Goal: Transaction & Acquisition: Purchase product/service

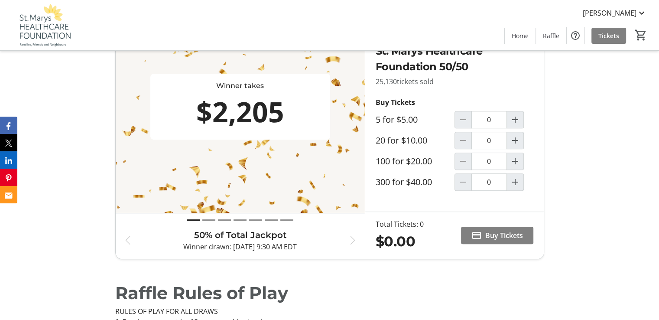
scroll to position [260, 0]
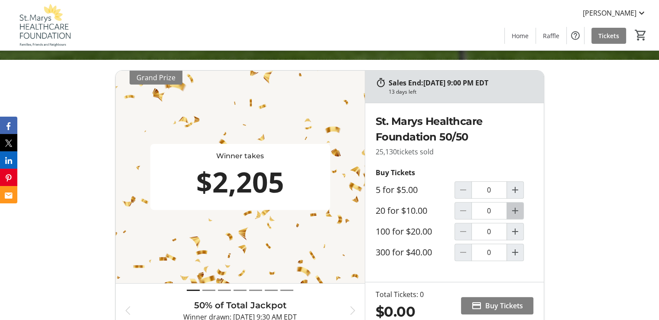
click at [512, 208] on mat-icon "Increment by one" at bounding box center [515, 210] width 10 height 10
type input "1"
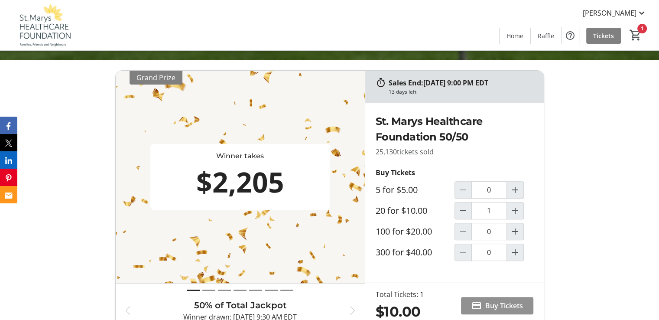
click at [488, 300] on span "Buy Tickets" at bounding box center [504, 305] width 38 height 10
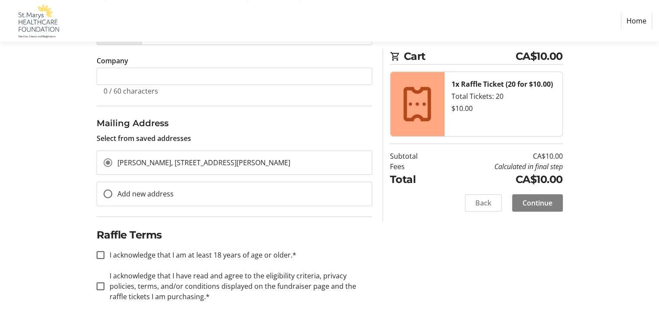
scroll to position [216, 0]
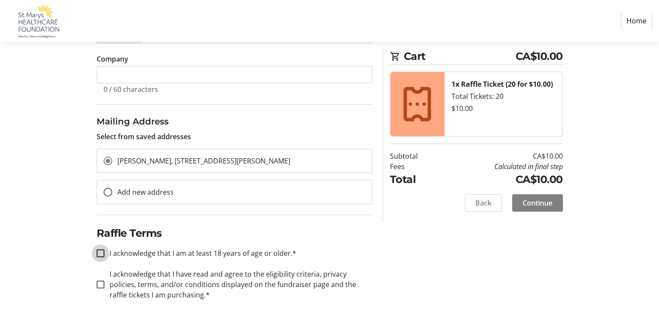
click at [98, 250] on input "I acknowledge that I am at least 18 years of age or older.*" at bounding box center [101, 253] width 8 height 8
checkbox input "true"
click at [105, 283] on div at bounding box center [100, 284] width 21 height 21
checkbox input "true"
click at [530, 198] on span "Continue" at bounding box center [537, 202] width 30 height 10
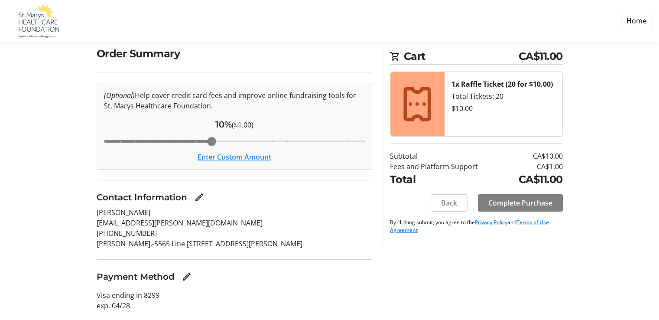
scroll to position [68, 0]
click at [533, 203] on span "Complete Purchase" at bounding box center [520, 202] width 64 height 10
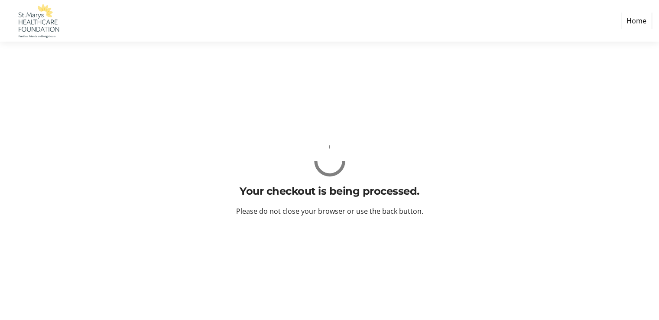
scroll to position [0, 0]
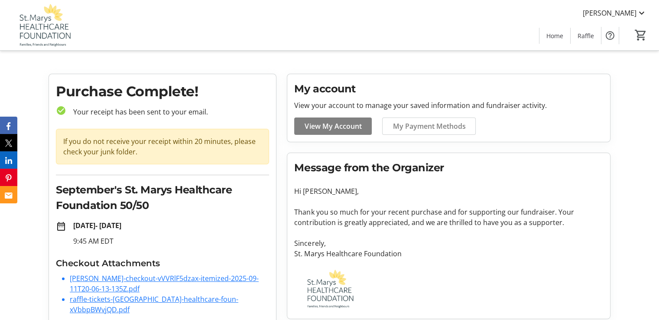
scroll to position [11, 0]
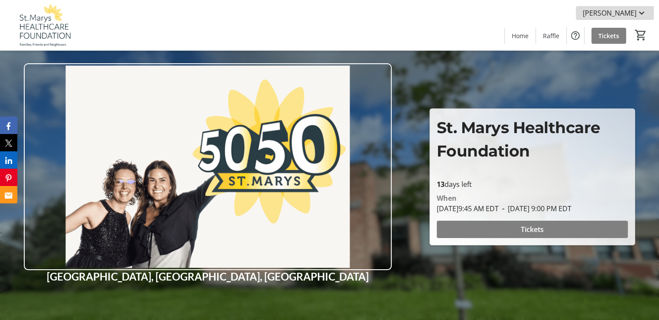
click at [615, 11] on span "[PERSON_NAME]" at bounding box center [609, 13] width 54 height 10
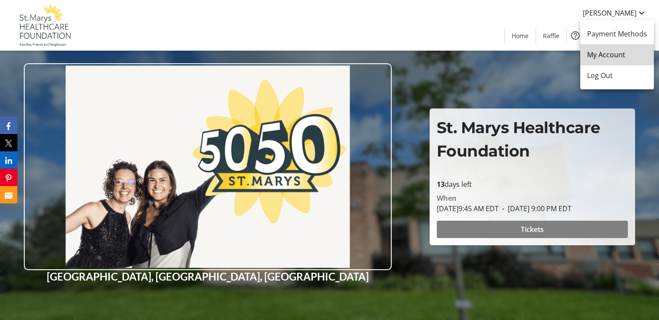
click at [608, 52] on span "My Account" at bounding box center [617, 54] width 60 height 10
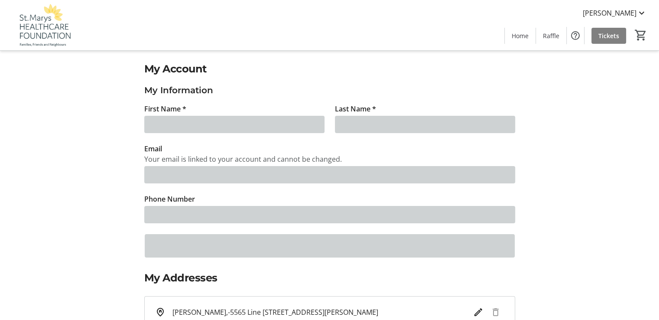
type input "[PERSON_NAME]"
type input "[EMAIL_ADDRESS][PERSON_NAME][DOMAIN_NAME]"
type input "[PHONE_NUMBER]"
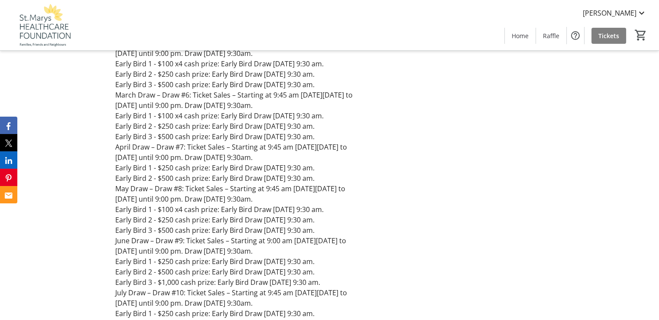
scroll to position [1039, 0]
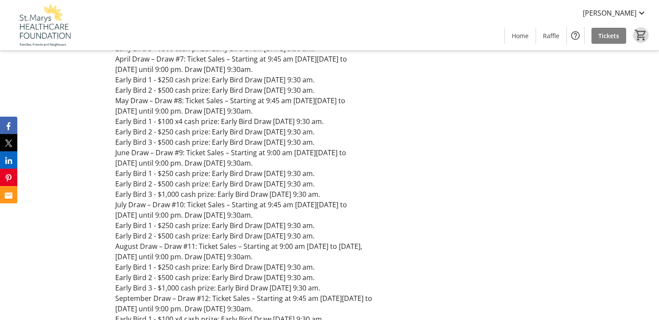
click at [643, 32] on mat-icon "0" at bounding box center [640, 35] width 13 height 13
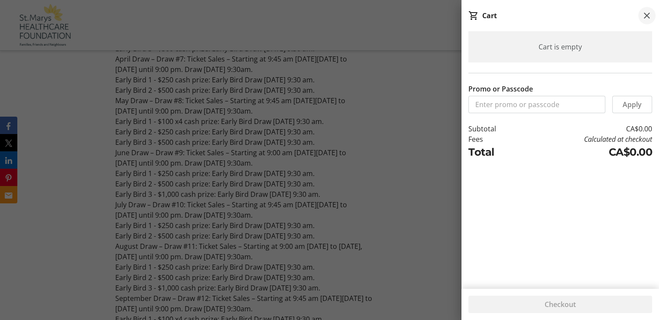
click at [644, 16] on mat-icon at bounding box center [646, 15] width 10 height 10
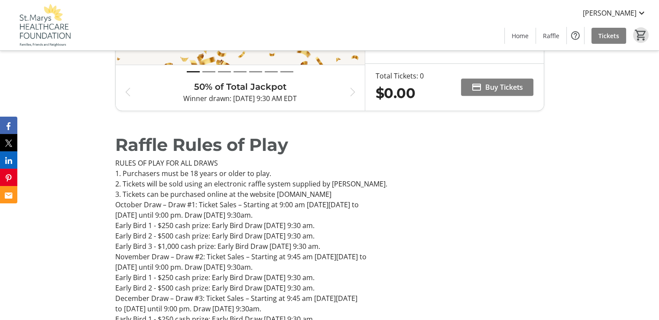
scroll to position [390, 0]
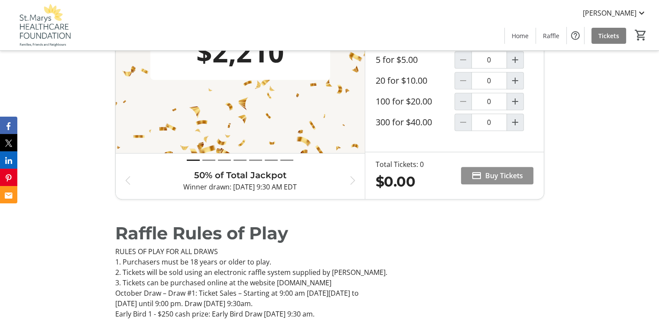
click at [483, 174] on span at bounding box center [497, 175] width 72 height 21
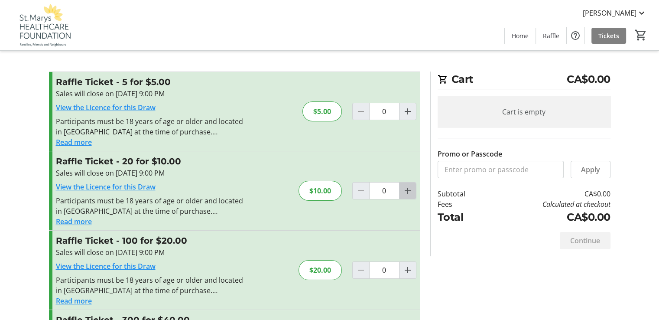
click at [407, 189] on mat-icon "Increment by one" at bounding box center [407, 190] width 10 height 10
type input "1"
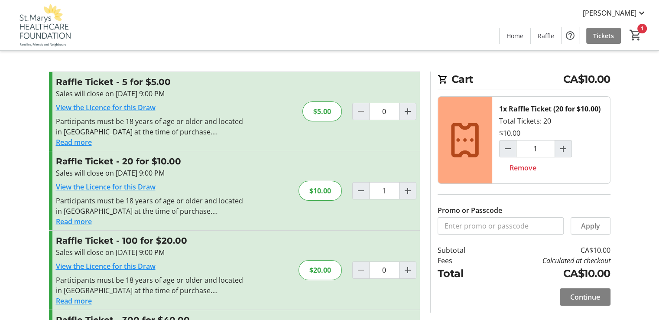
scroll to position [79, 0]
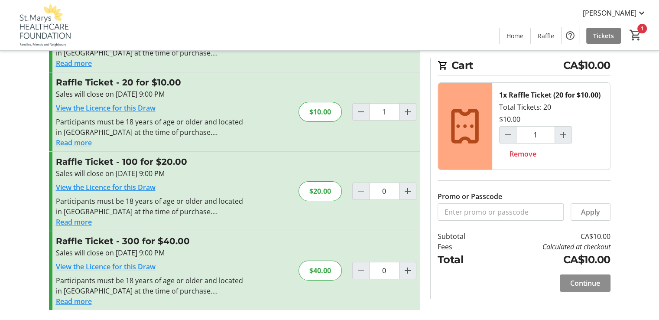
click at [594, 276] on button "Continue" at bounding box center [584, 282] width 51 height 17
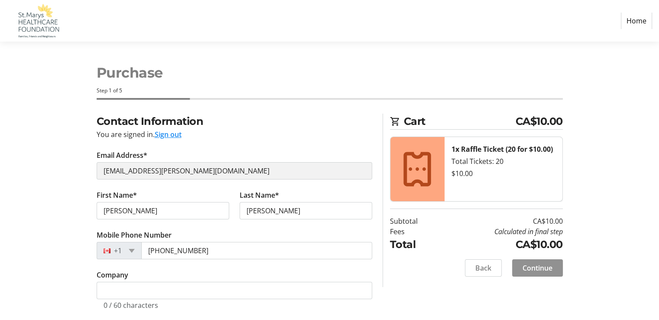
click at [545, 264] on span "Continue" at bounding box center [537, 267] width 30 height 10
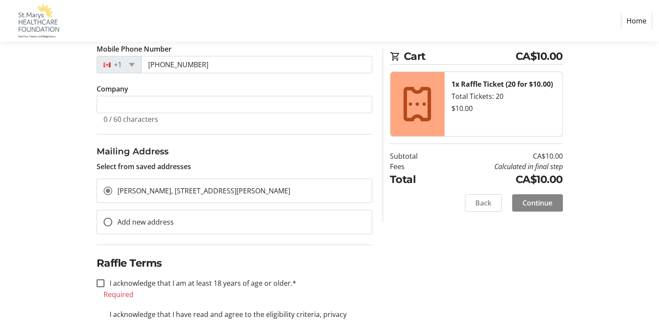
scroll to position [172, 0]
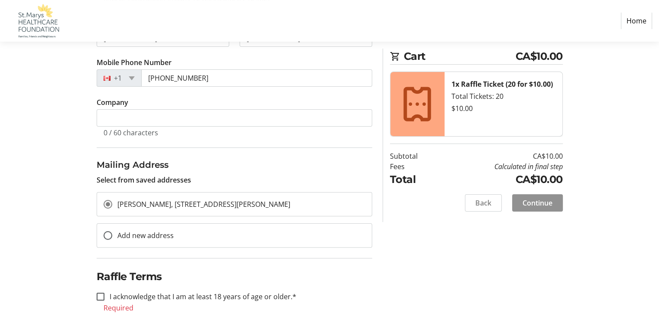
click at [537, 197] on span "Continue" at bounding box center [537, 202] width 30 height 10
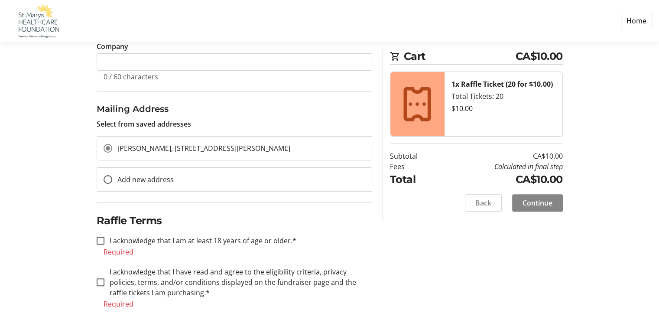
scroll to position [236, 0]
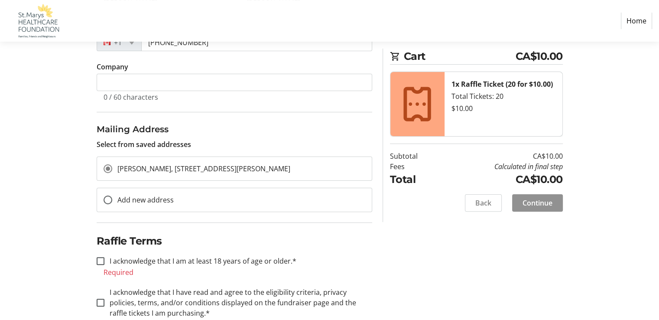
click at [534, 201] on span "Continue" at bounding box center [537, 202] width 30 height 10
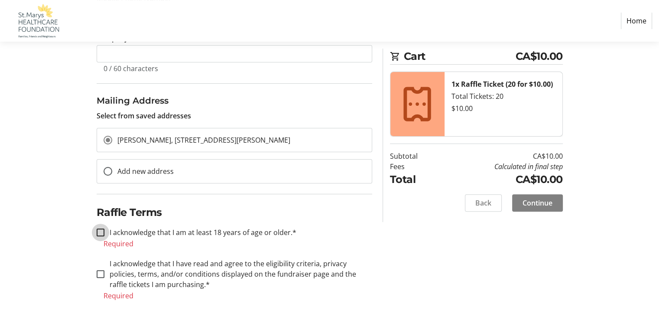
click at [97, 229] on input "I acknowledge that I am at least 18 years of age or older.*" at bounding box center [101, 232] width 8 height 8
checkbox input "true"
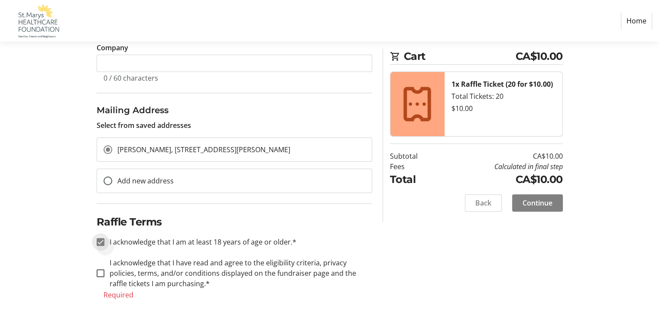
scroll to position [226, 0]
click at [102, 273] on input "I acknowledge that I have read and agree to the eligibility criteria, privacy p…" at bounding box center [101, 274] width 8 height 8
checkbox input "true"
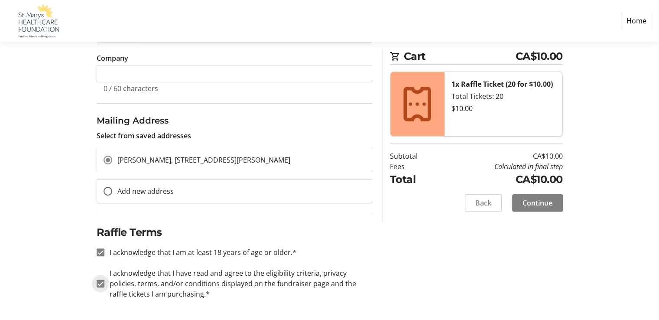
scroll to position [216, 0]
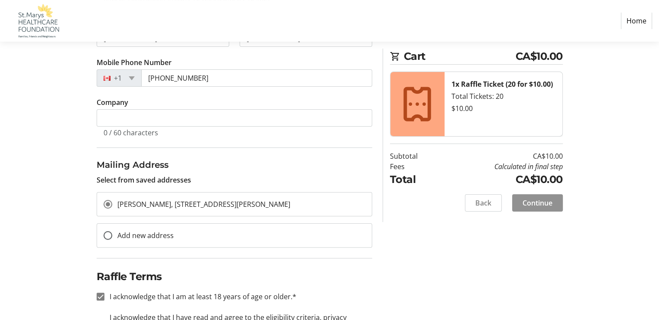
click at [535, 199] on span "Continue" at bounding box center [537, 202] width 30 height 10
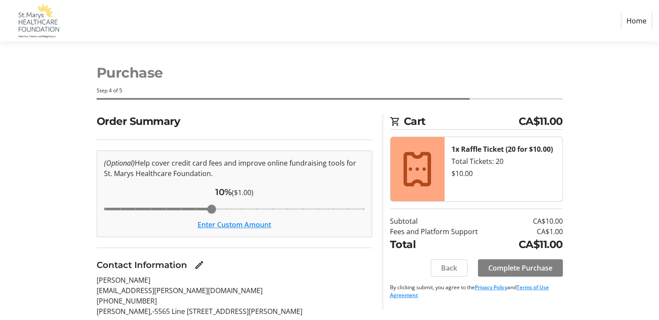
scroll to position [43, 0]
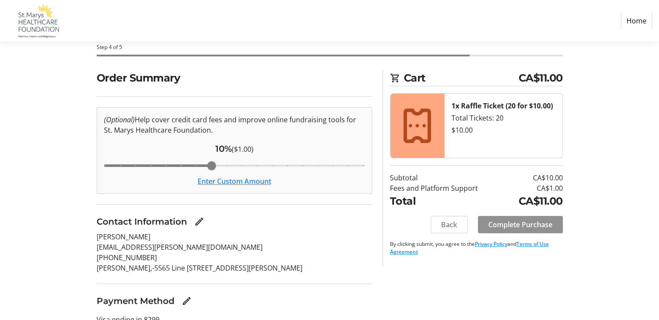
click at [516, 225] on span "Complete Purchase" at bounding box center [520, 224] width 64 height 10
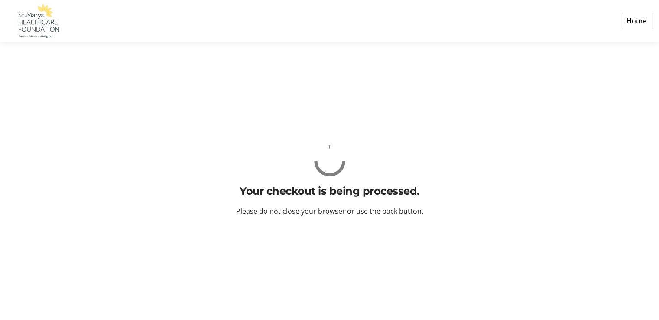
scroll to position [0, 0]
